Goal: Information Seeking & Learning: Learn about a topic

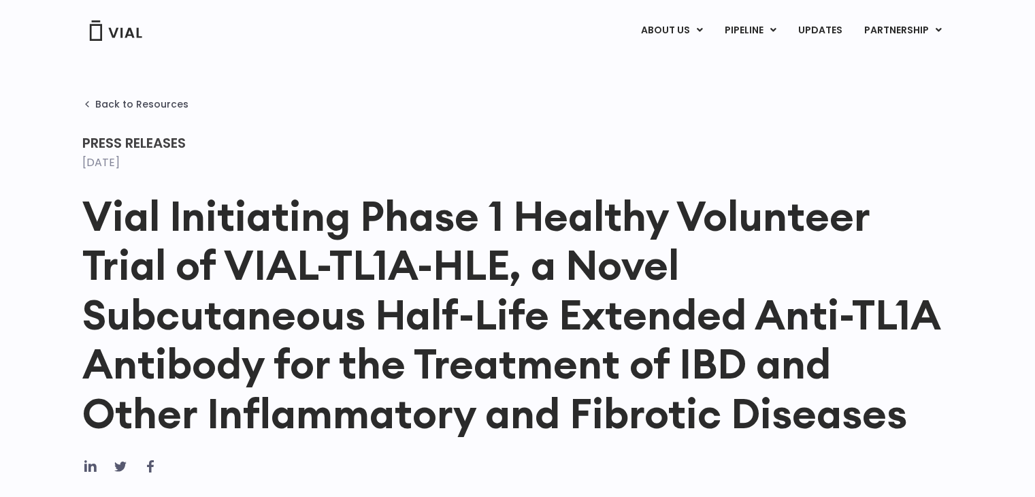
click at [120, 33] on img at bounding box center [115, 30] width 54 height 20
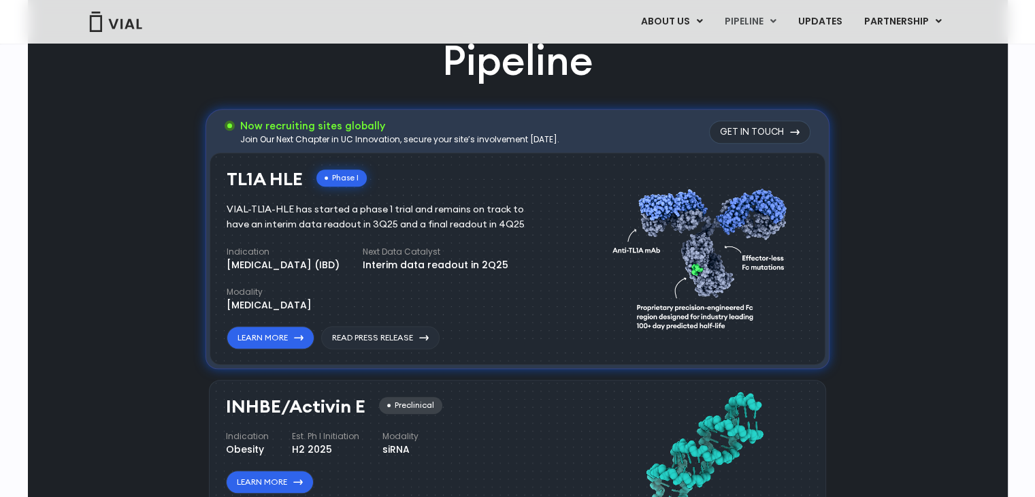
click at [460, 266] on div "Interim data readout in 2Q25" at bounding box center [436, 265] width 146 height 14
click at [234, 208] on div "VIAL-TL1A-HLE has started a phase 1 trial and remains on track to have an inter…" at bounding box center [386, 217] width 318 height 30
drag, startPoint x: 234, startPoint y: 208, endPoint x: 501, endPoint y: 224, distance: 267.9
click at [501, 224] on div "VIAL-TL1A-HLE has started a phase 1 trial and remains on track to have an inter…" at bounding box center [386, 217] width 318 height 30
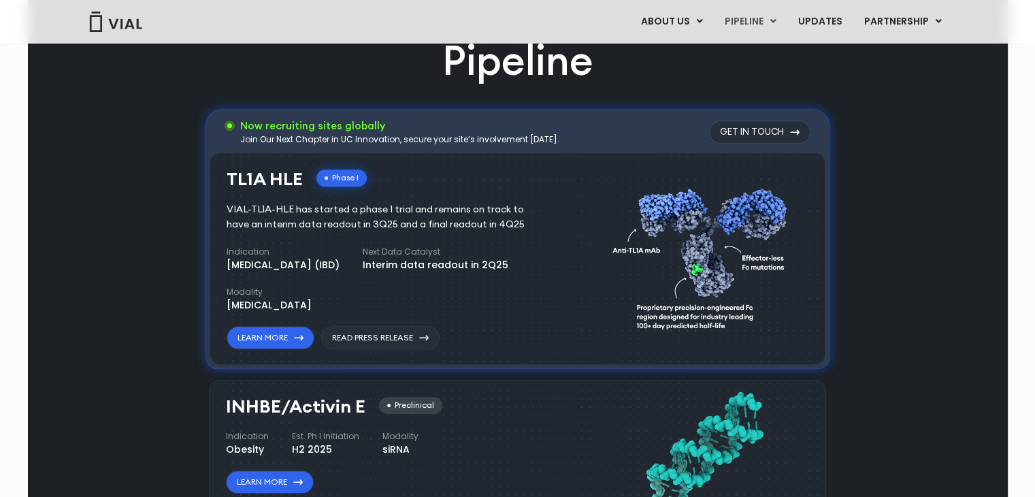
scroll to position [664, 0]
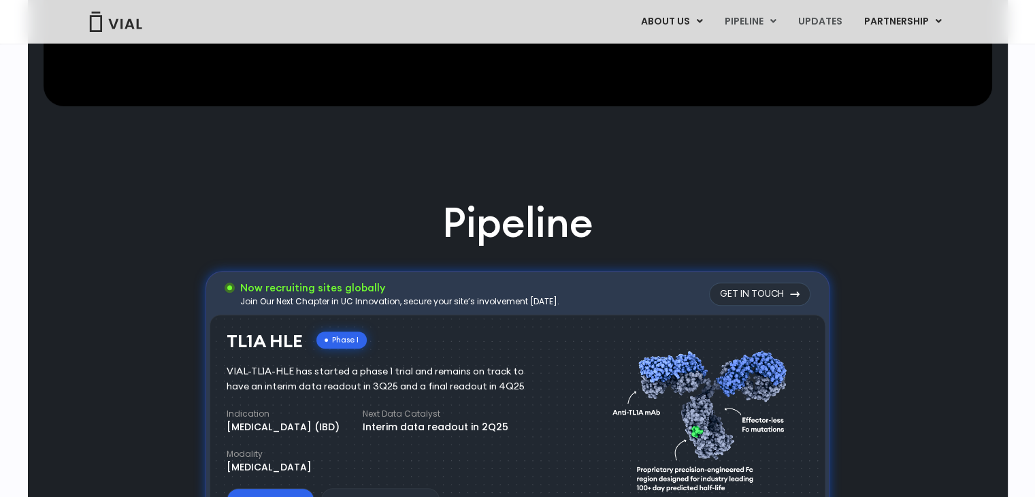
click at [830, 20] on link "UPDATES" at bounding box center [818, 21] width 65 height 23
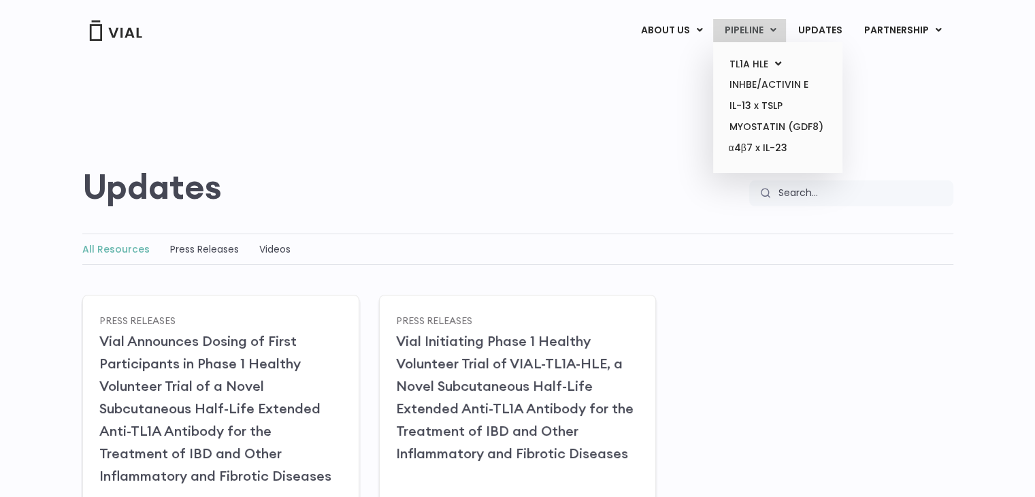
click at [740, 29] on link "PIPELINE" at bounding box center [749, 30] width 73 height 23
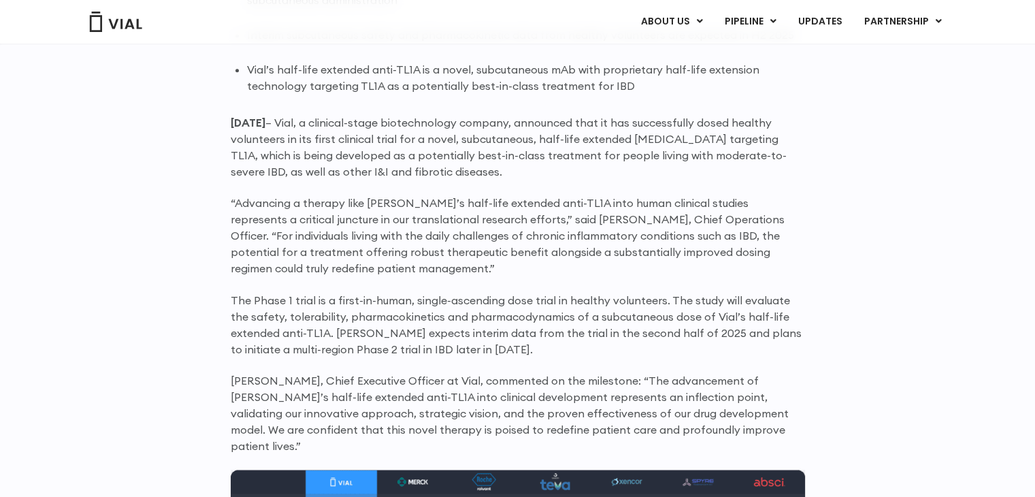
scroll to position [968, 0]
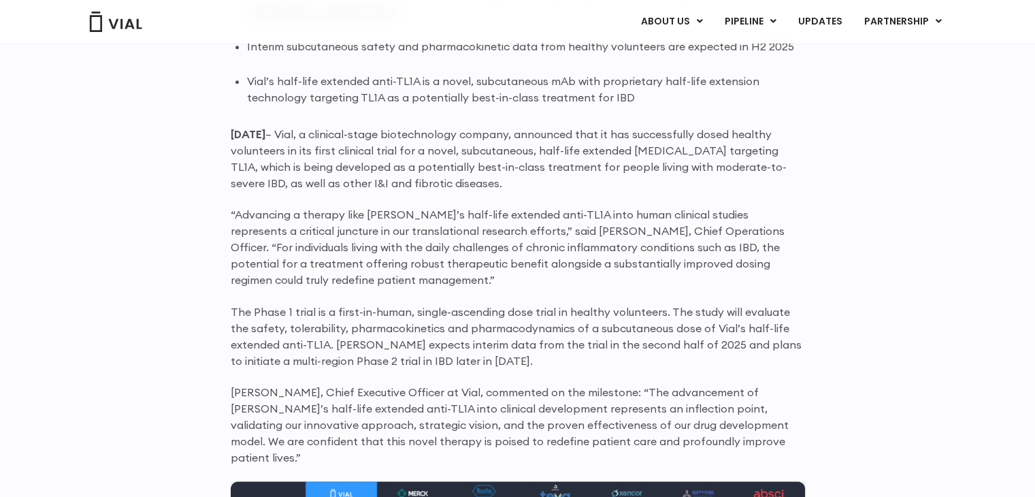
click at [443, 248] on p "“Advancing a therapy like Vial’s half-life extended anti-TL1A into human clinic…" at bounding box center [518, 247] width 574 height 82
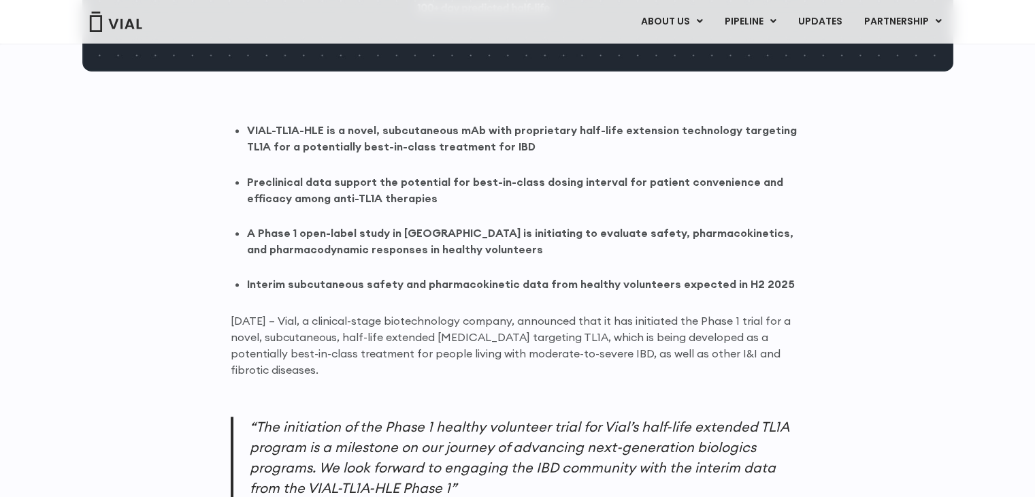
scroll to position [16, 0]
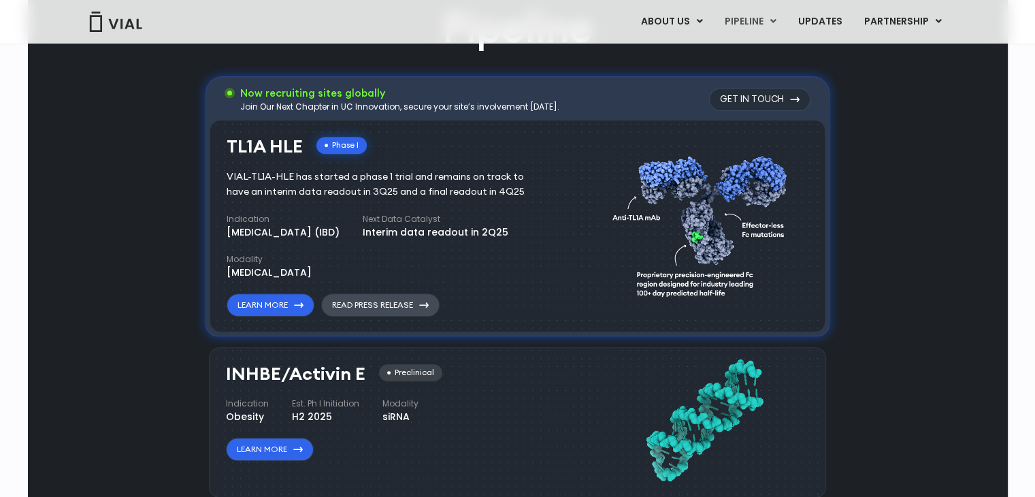
click at [392, 303] on link "Read Press Release" at bounding box center [380, 304] width 118 height 23
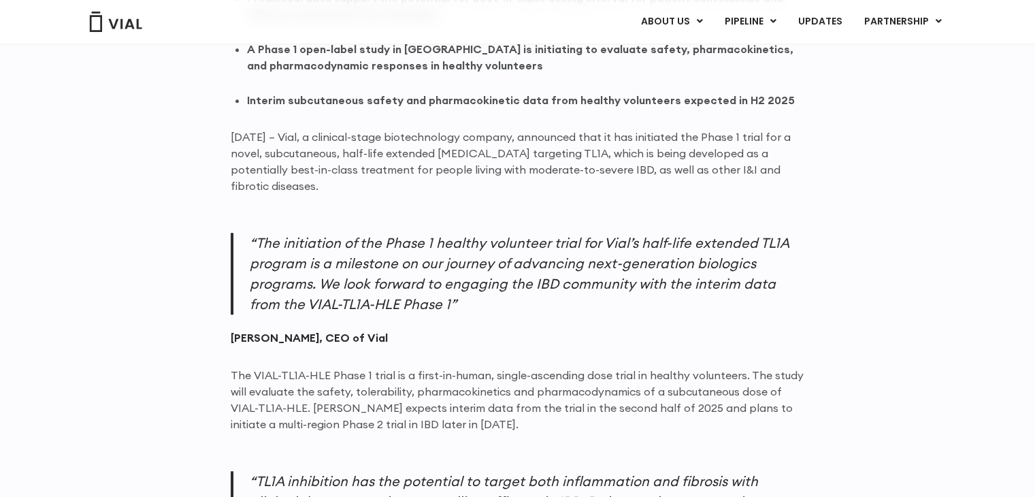
scroll to position [972, 0]
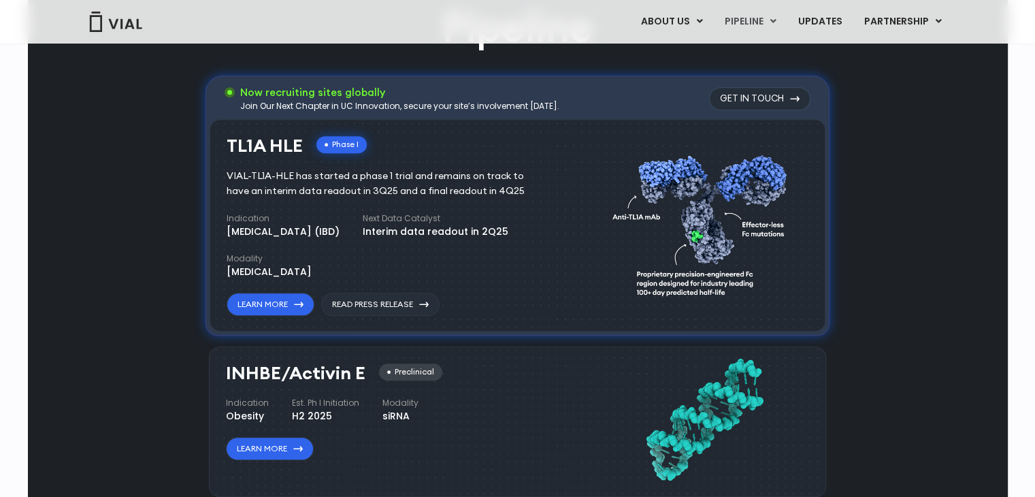
scroll to position [859, 0]
